Goal: Transaction & Acquisition: Purchase product/service

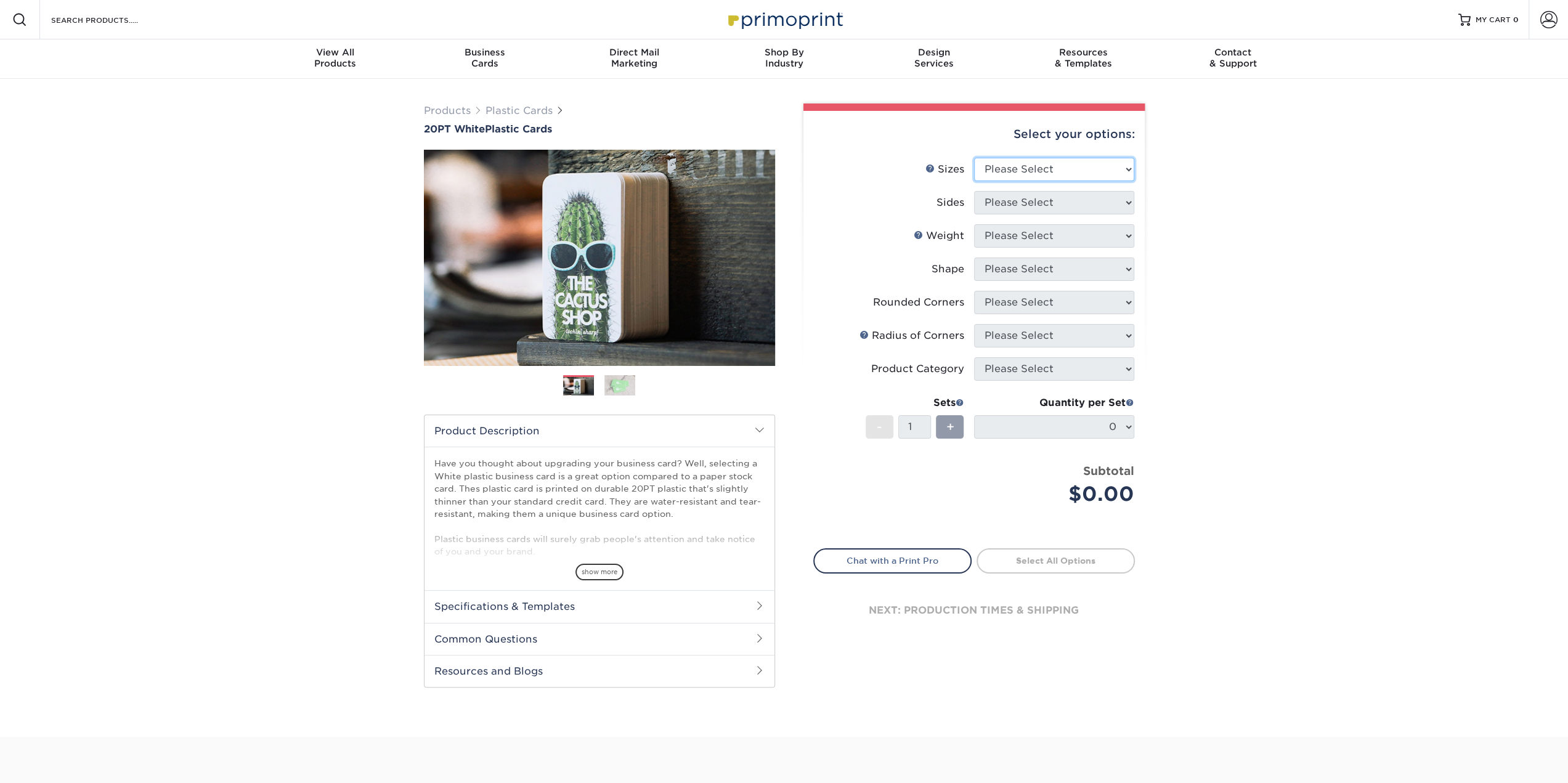
click at [1097, 163] on select "Please Select 2" x 3.5" 2" x 8" 2.12" x 3.375" 2.5" x 2.5" 4.25" x 6"" at bounding box center [1054, 169] width 160 height 23
select select "2.00x3.50"
click at [974, 157] on select "Please Select 2" x 3.5" 2" x 8" 2.12" x 3.375" 2.5" x 2.5" 4.25" x 6"" at bounding box center [1054, 169] width 160 height 23
click at [1114, 200] on select "Please Select Print Both Sides Print Front Only" at bounding box center [1054, 202] width 160 height 23
select select "13abbda7-1d64-4f25-8bb2-c179b224825d"
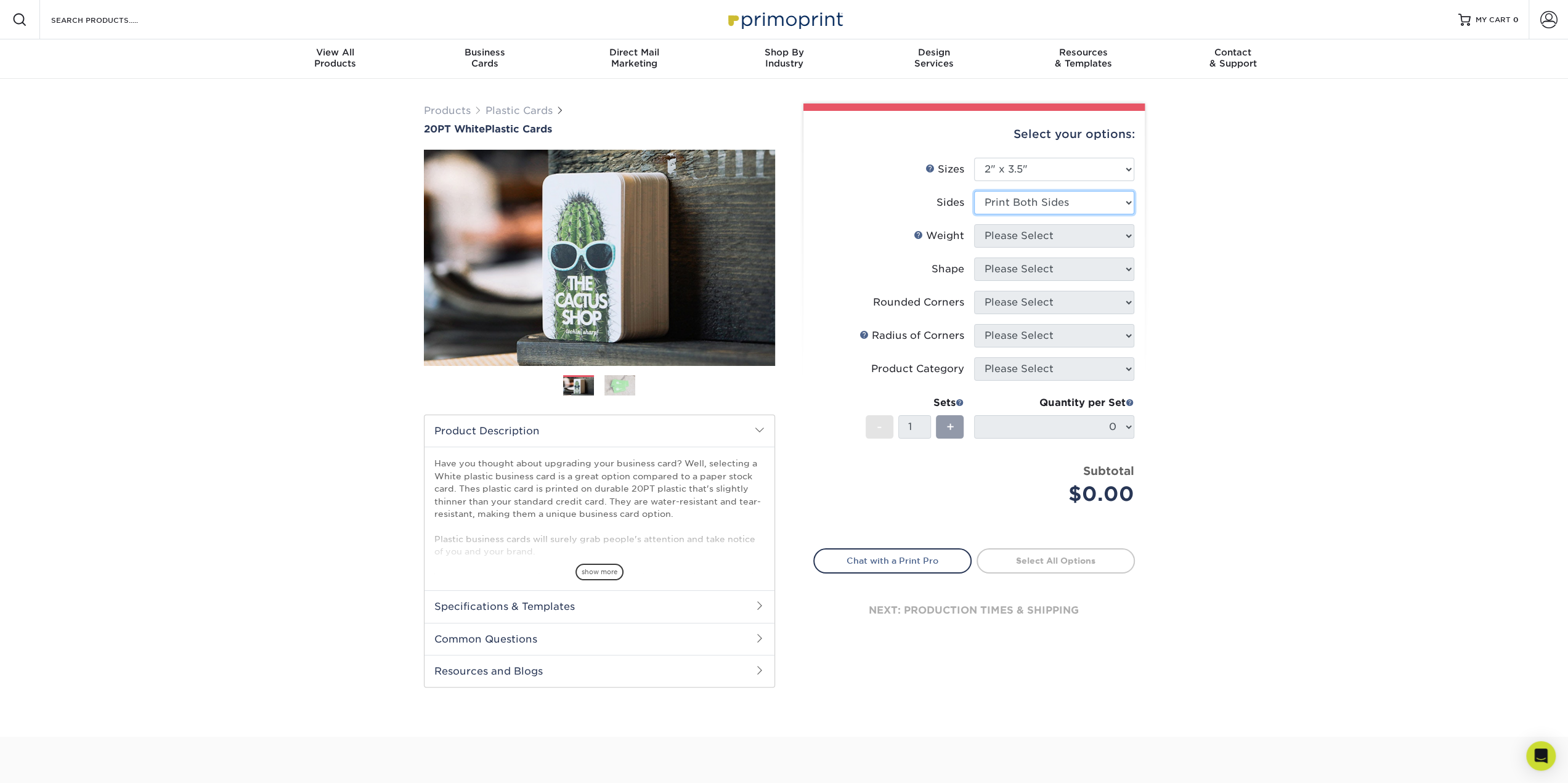
click at [974, 191] on select "Please Select Print Both Sides Print Front Only" at bounding box center [1054, 202] width 160 height 23
click at [1119, 244] on select "Please Select 20PT White Plastic" at bounding box center [1054, 236] width 160 height 23
select select "20PT White Plastic"
click at [974, 224] on select "Please Select 20PT White Plastic" at bounding box center [1054, 236] width 160 height 23
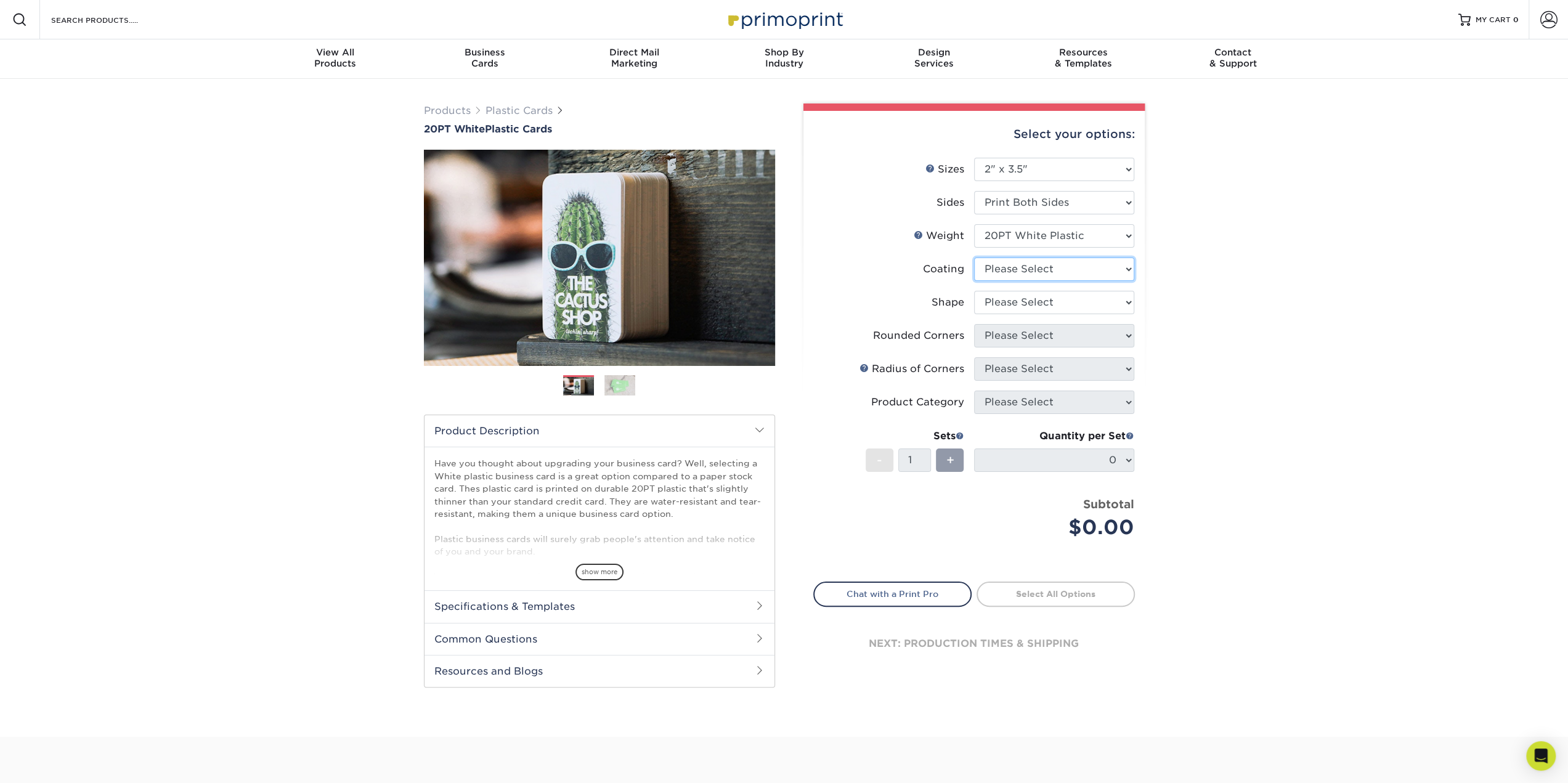
click at [1111, 266] on select at bounding box center [1054, 269] width 160 height 23
select select "3e7618de-abca-4bda-9f97-8b9129e913d8"
click at [974, 258] on select at bounding box center [1054, 269] width 160 height 23
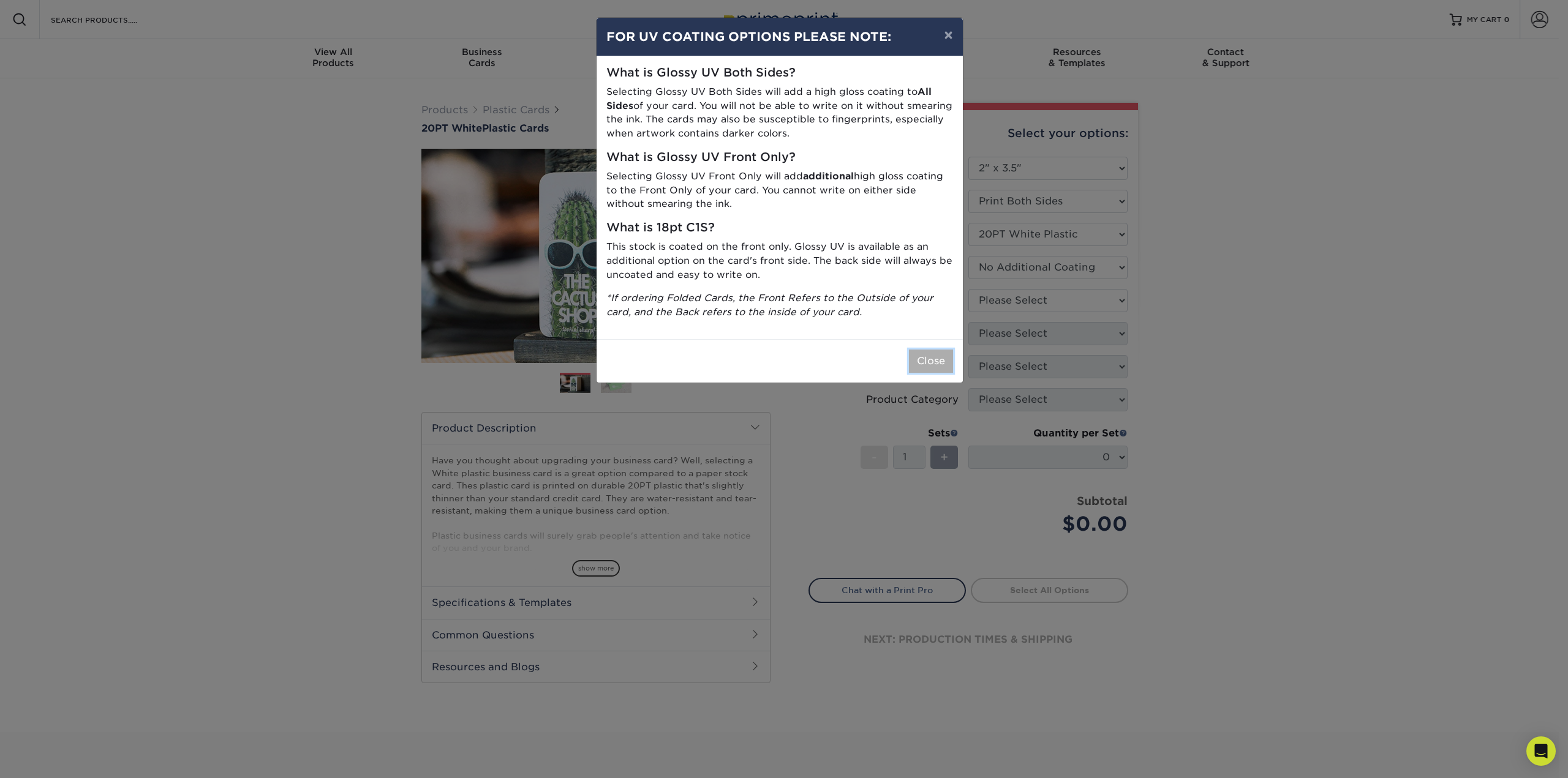
click at [936, 363] on button "Close" at bounding box center [931, 361] width 44 height 23
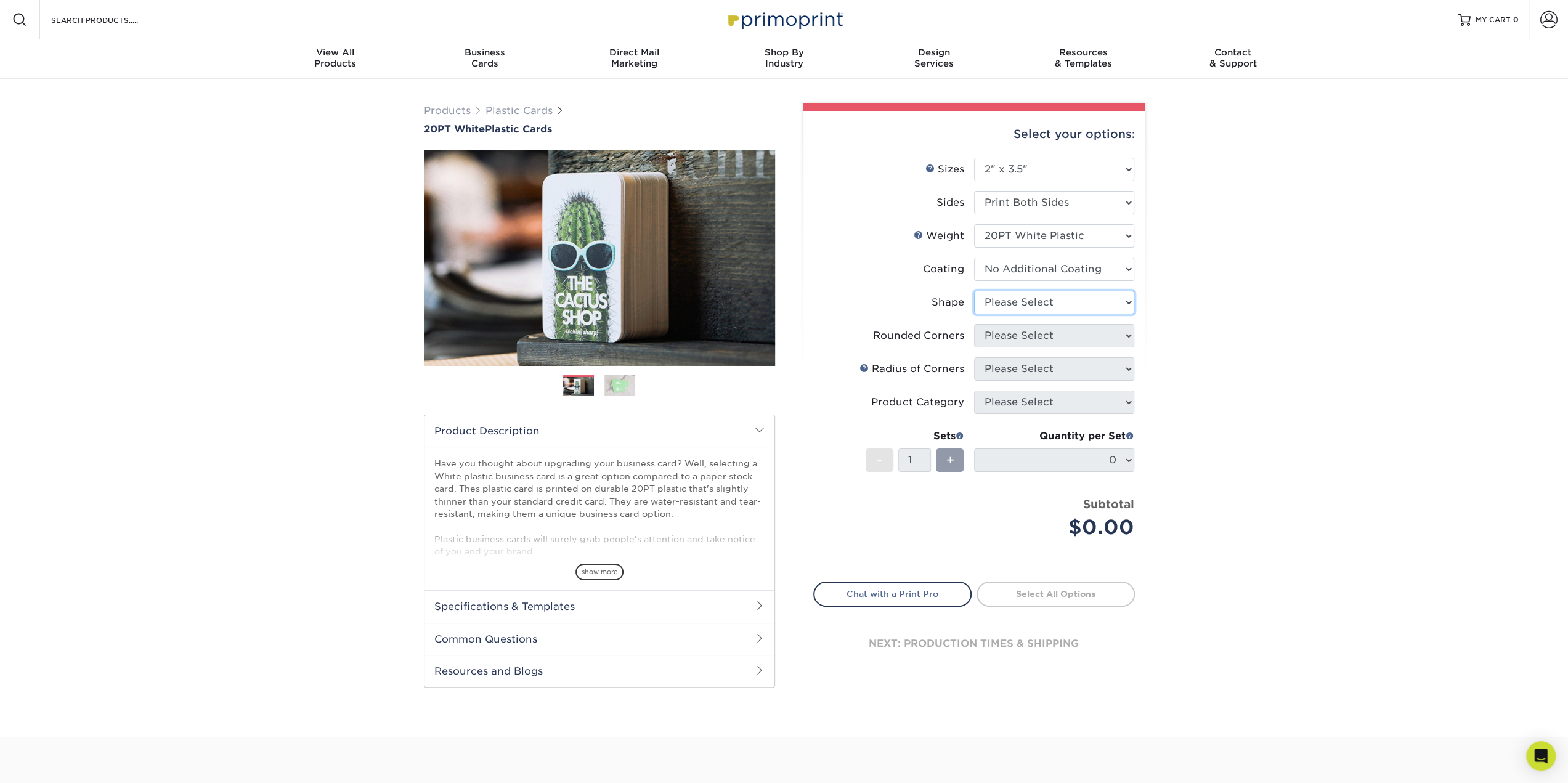
click at [1116, 311] on select "Please Select Oval Standard" at bounding box center [1054, 302] width 160 height 23
select select "standard"
click at [974, 291] on select "Please Select Oval Standard" at bounding box center [1054, 302] width 160 height 23
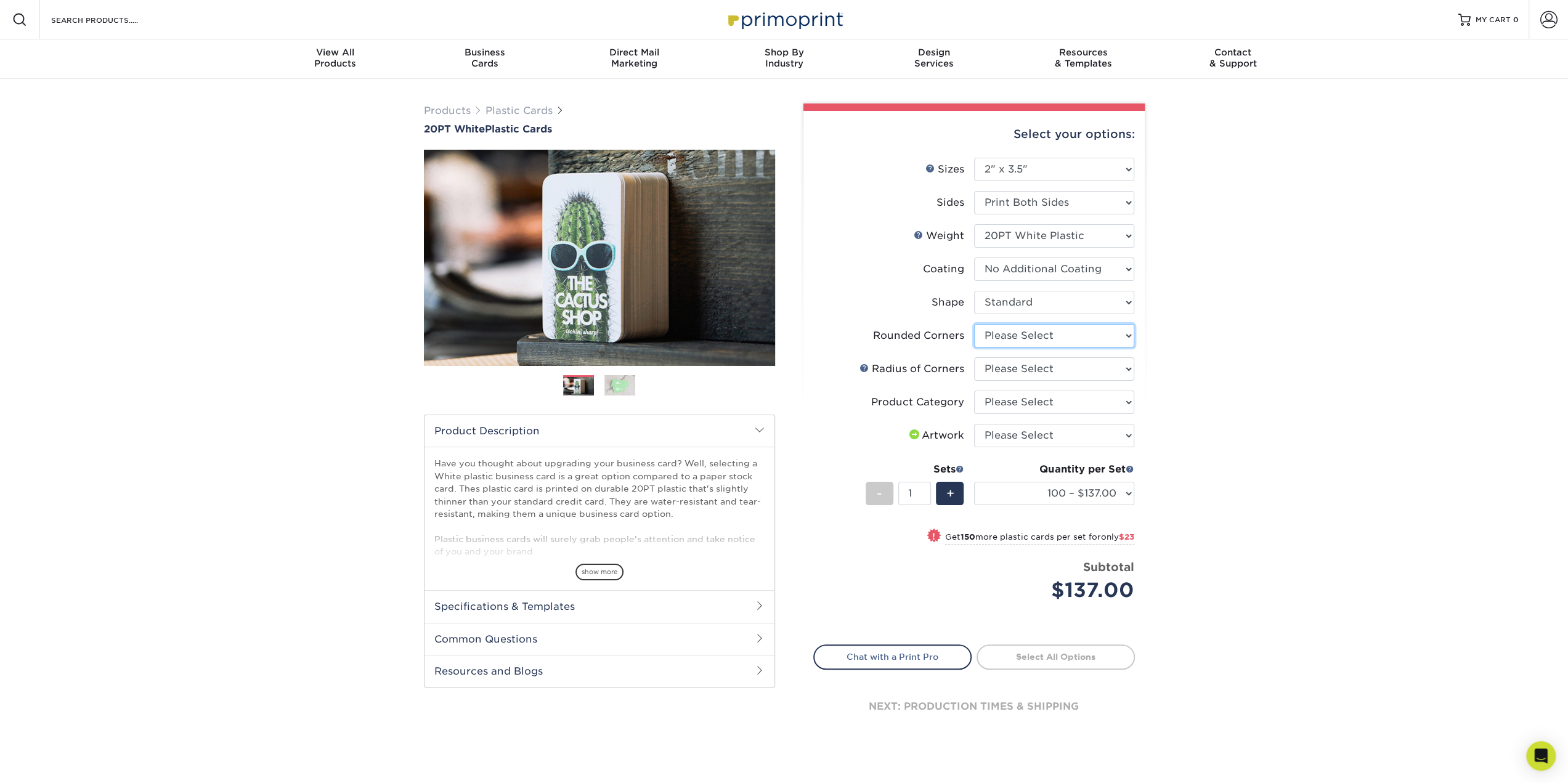
click at [1116, 339] on select "Please Select Yes - Round 4 Corners" at bounding box center [1054, 335] width 160 height 23
select select "7672df9e-0e0a-464d-8e1f-920c575e4da3"
click at [974, 324] on select "Please Select Yes - Round 4 Corners" at bounding box center [1054, 335] width 160 height 23
click at [1120, 368] on select "Please Select Rounded 1/8" Rounded 1/4"" at bounding box center [1054, 369] width 160 height 23
select select "589680c7-ee9a-431b-9d12-d7aeb1386a97"
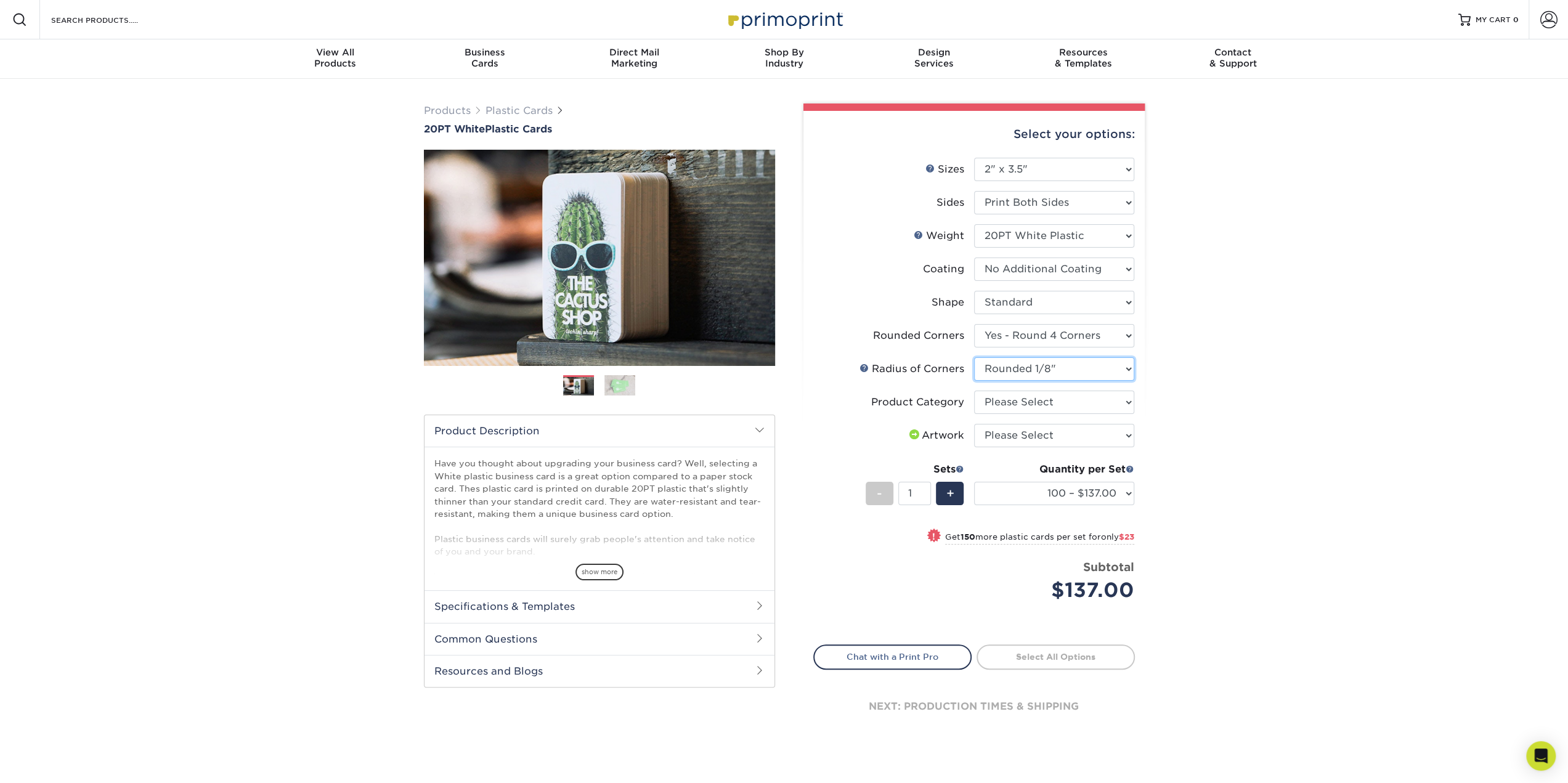
click at [974, 357] on select "Please Select Rounded 1/8" Rounded 1/4"" at bounding box center [1054, 369] width 160 height 23
click at [1119, 399] on select "Please Select Business Cards" at bounding box center [1054, 402] width 160 height 23
select select "3b5148f1-0588-4f88-a218-97bcfdce65c1"
click at [974, 391] on select "Please Select Business Cards" at bounding box center [1054, 402] width 160 height 23
click at [1111, 430] on select "Please Select I will upload files I need a design - $100" at bounding box center [1054, 435] width 160 height 23
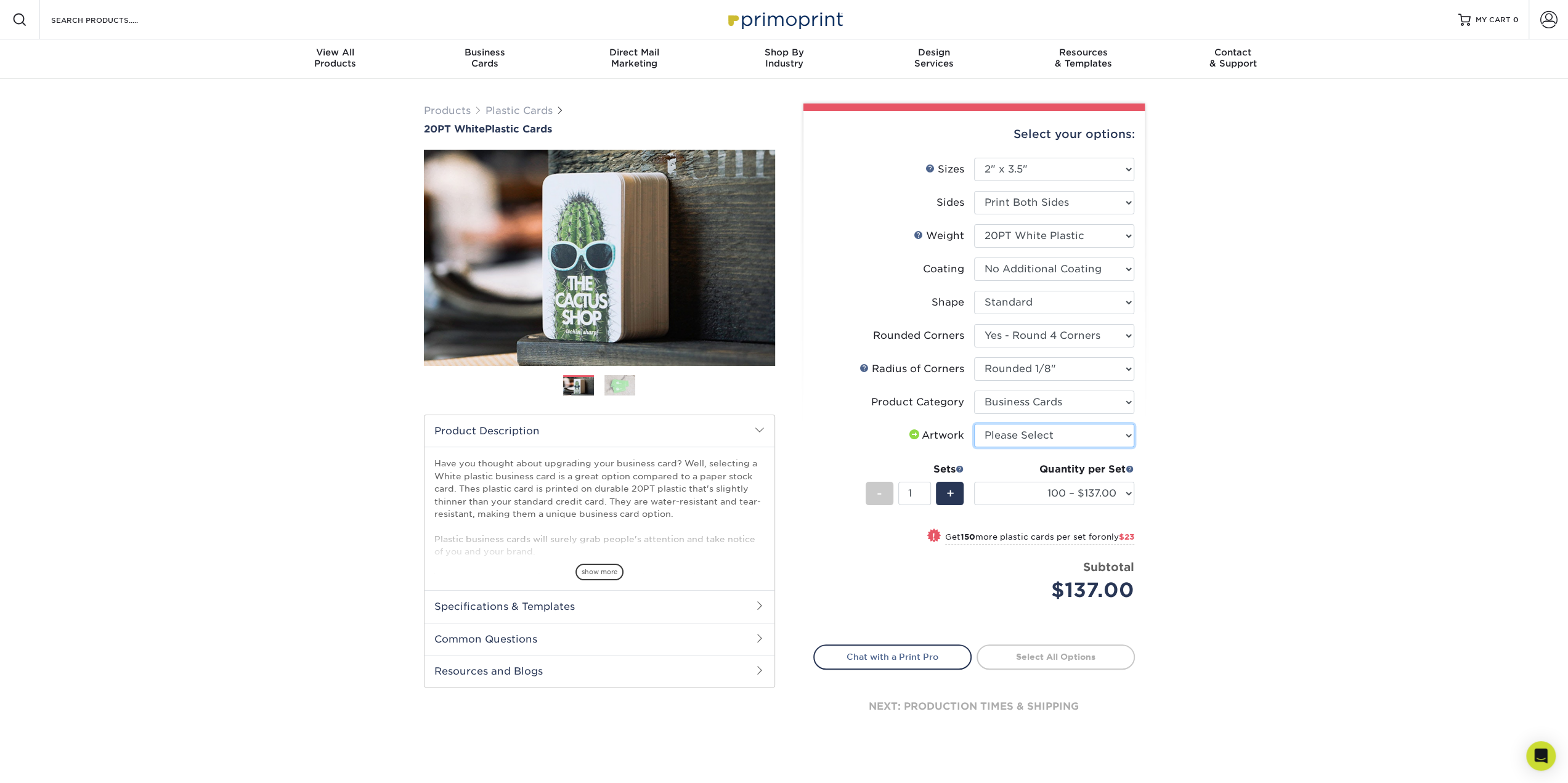
select select "upload"
click at [974, 424] on select "Please Select I will upload files I need a design - $100" at bounding box center [1054, 435] width 160 height 23
